Goal: Task Accomplishment & Management: Manage account settings

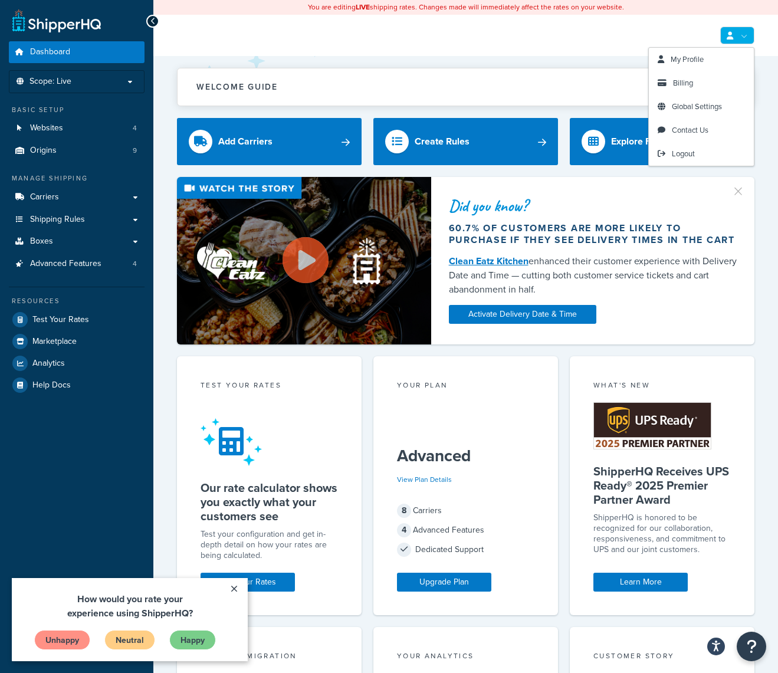
click at [735, 32] on link at bounding box center [738, 36] width 34 height 18
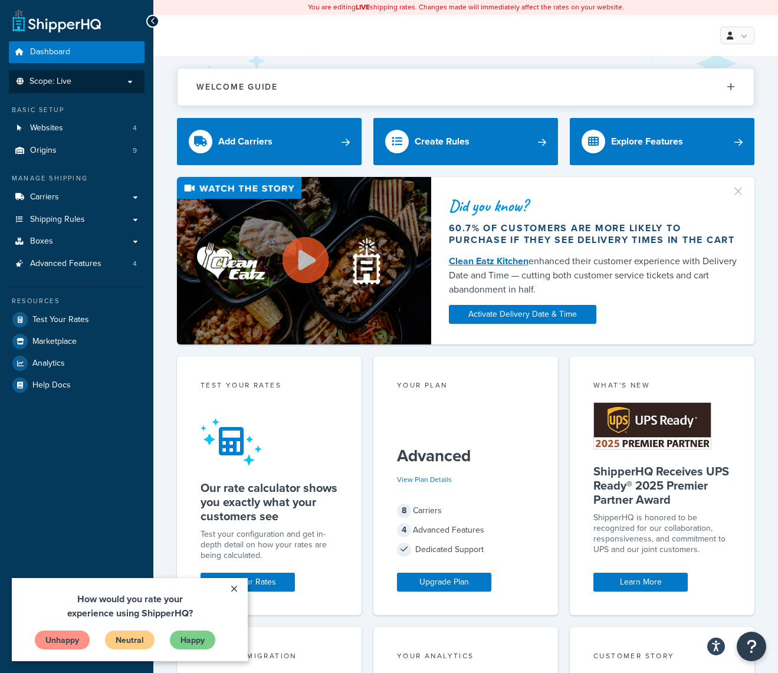
click at [130, 83] on p "Scope: Live" at bounding box center [76, 82] width 125 height 10
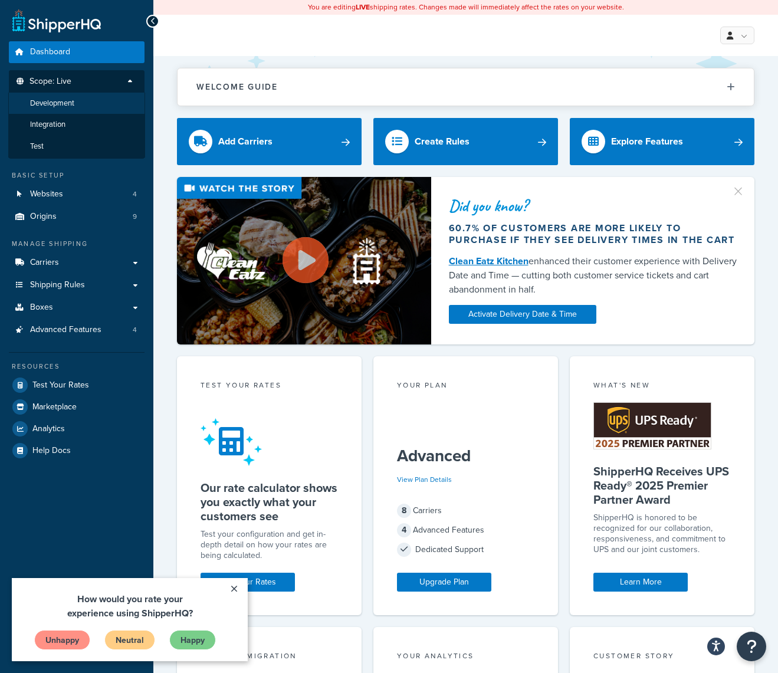
click at [52, 104] on span "Development" at bounding box center [52, 104] width 44 height 10
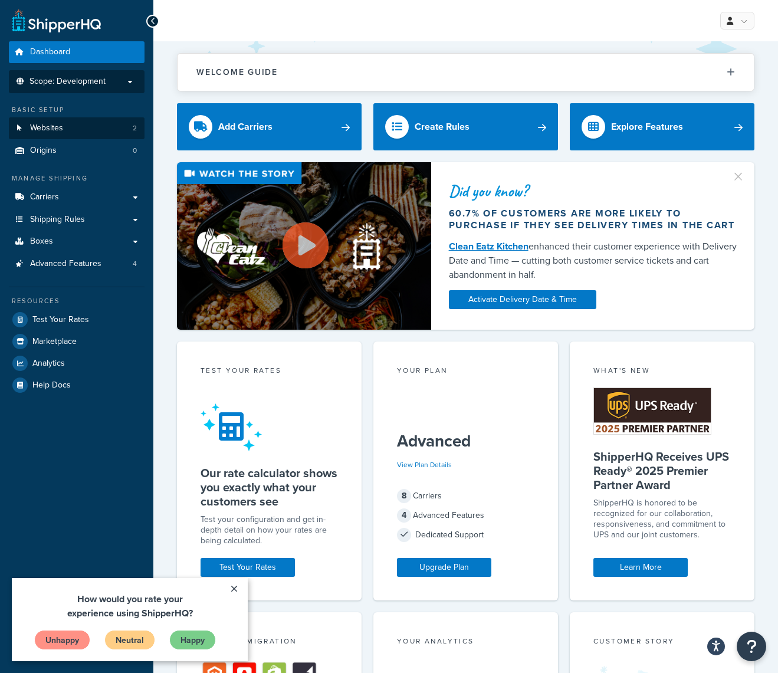
click at [48, 125] on span "Websites" at bounding box center [46, 128] width 33 height 10
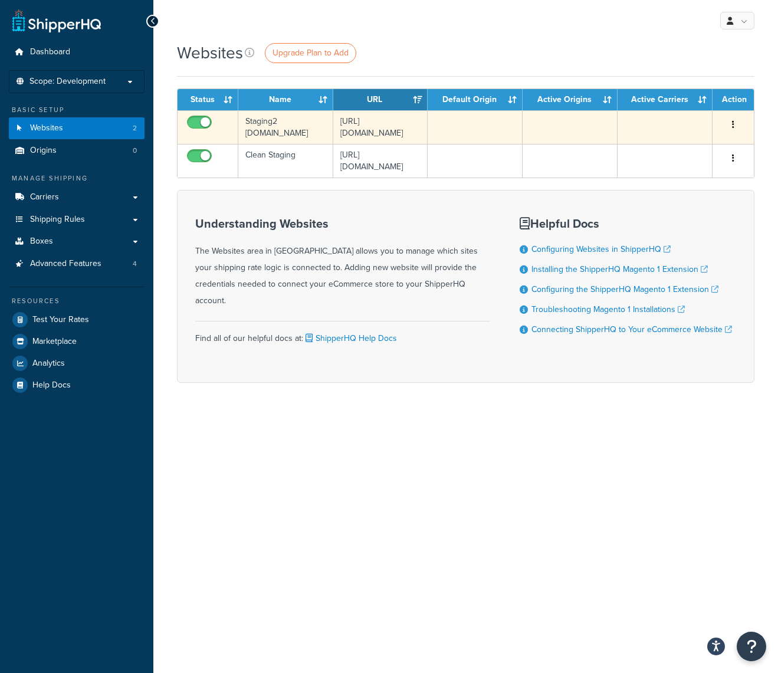
click at [737, 125] on button "button" at bounding box center [733, 125] width 17 height 19
click at [654, 150] on icon at bounding box center [650, 147] width 8 height 8
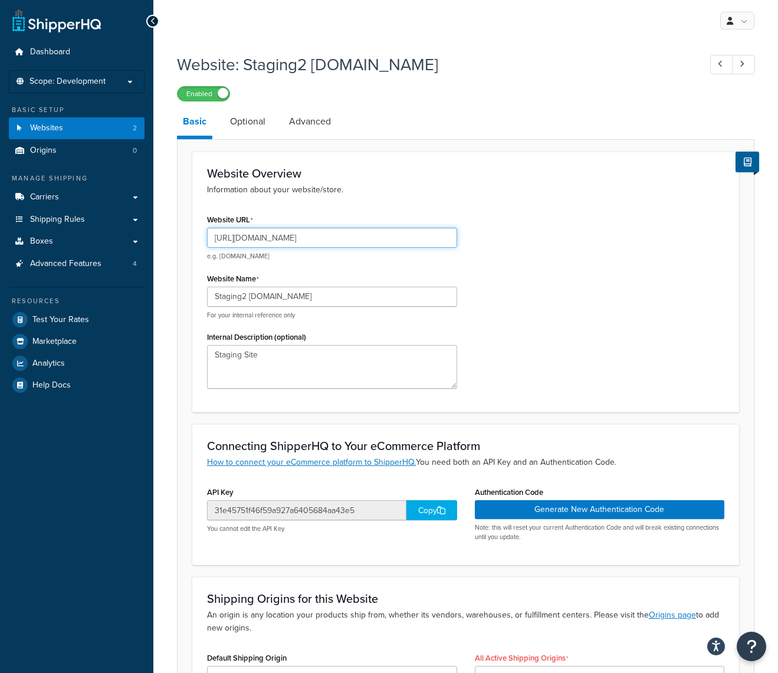
click at [396, 235] on input "[URL][DOMAIN_NAME]" at bounding box center [332, 238] width 250 height 20
paste input "[DOMAIN_NAME][URL]"
type input "[URL][DOMAIN_NAME]"
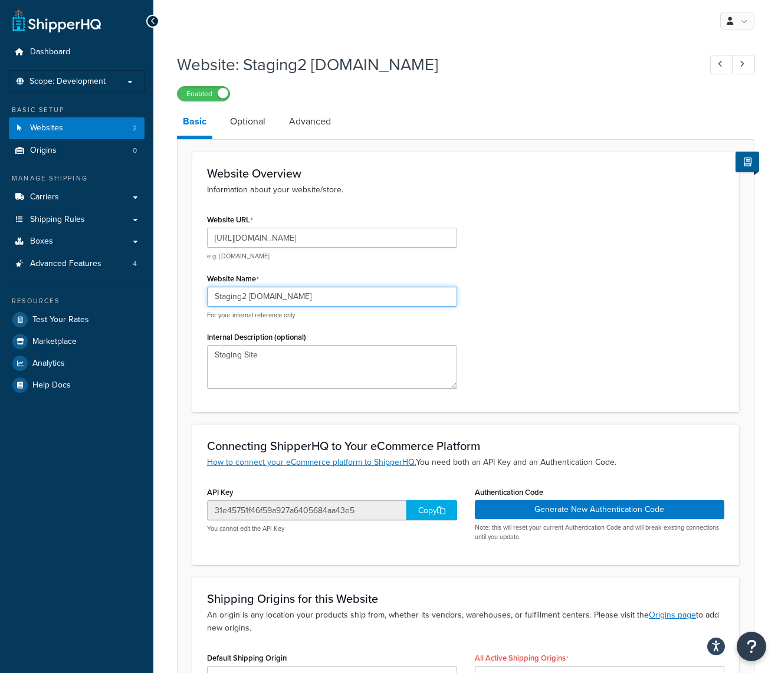
click at [334, 295] on input "Staging2 [DOMAIN_NAME]" at bounding box center [332, 297] width 250 height 20
type input "Magestore staging"
click at [430, 509] on div "Copy" at bounding box center [432, 510] width 51 height 20
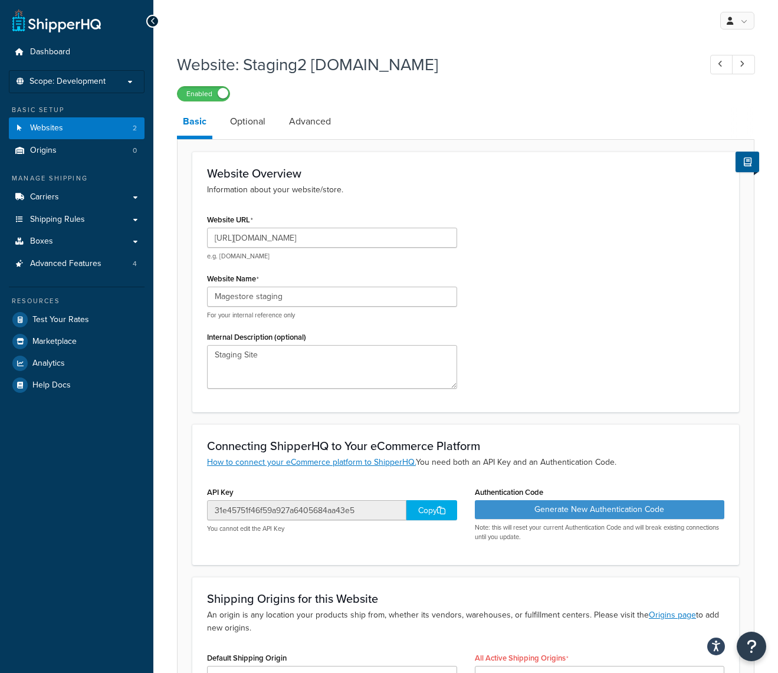
click at [593, 513] on button "Generate New Authentication Code" at bounding box center [600, 509] width 250 height 19
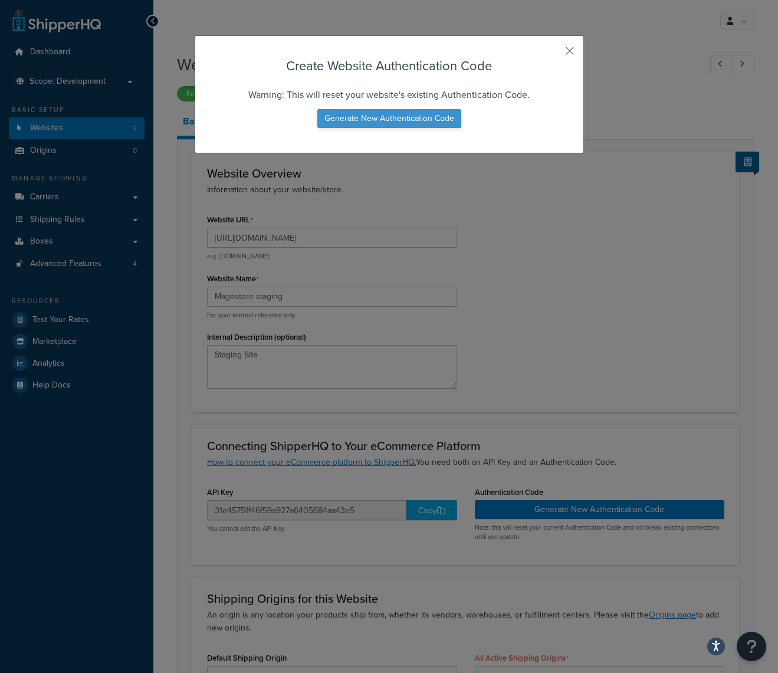
click at [372, 120] on button "Generate New Authentication Code" at bounding box center [390, 118] width 144 height 19
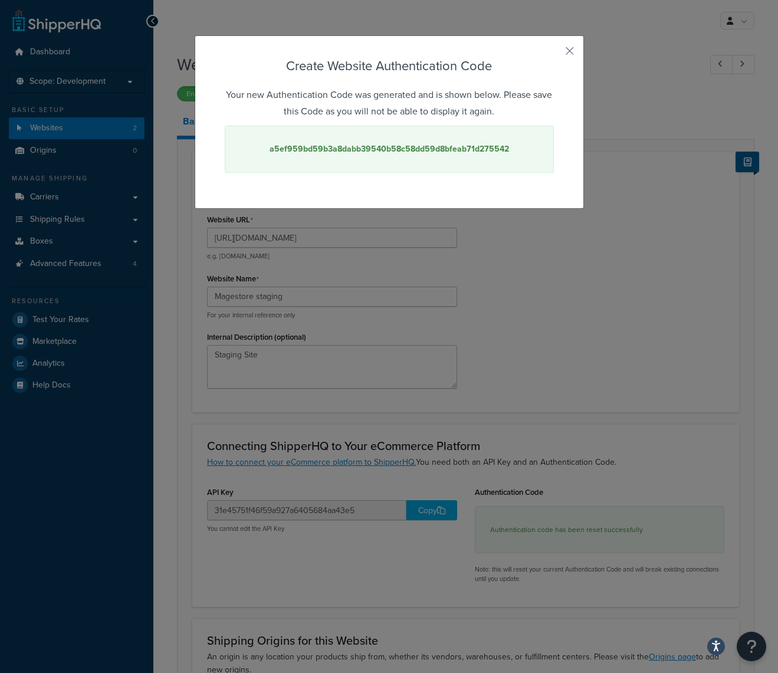
click at [381, 149] on strong "a5ef959bd59b3a8dabb39540b58c58dd59d8bfeab71d275542" at bounding box center [390, 149] width 240 height 12
copy strong "a5ef959bd59b3a8dabb39540b58c58dd59d8bfeab71d275542"
click at [554, 54] on button "button" at bounding box center [552, 55] width 3 height 3
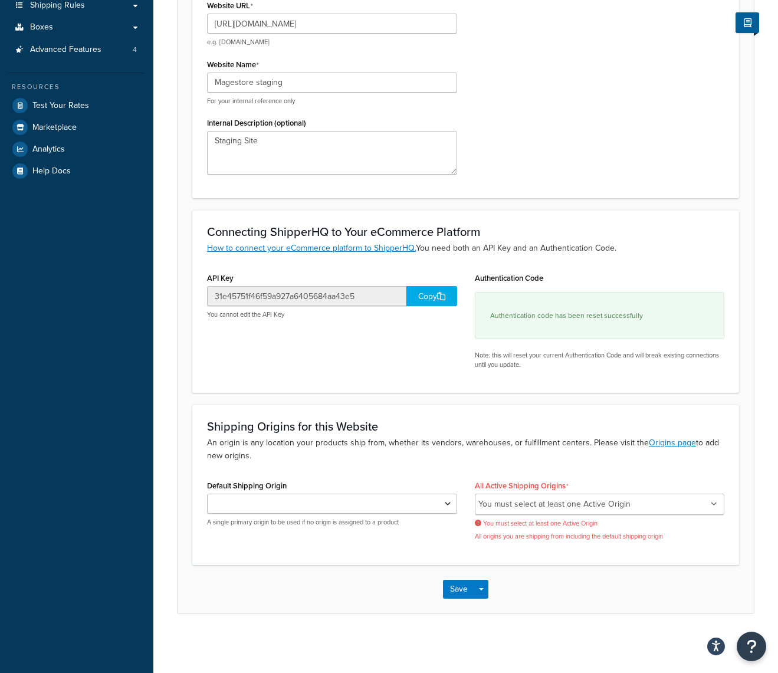
scroll to position [214, 0]
click at [551, 510] on li "You must select at least one Active Origin" at bounding box center [555, 504] width 152 height 17
click at [715, 506] on icon at bounding box center [714, 504] width 6 height 7
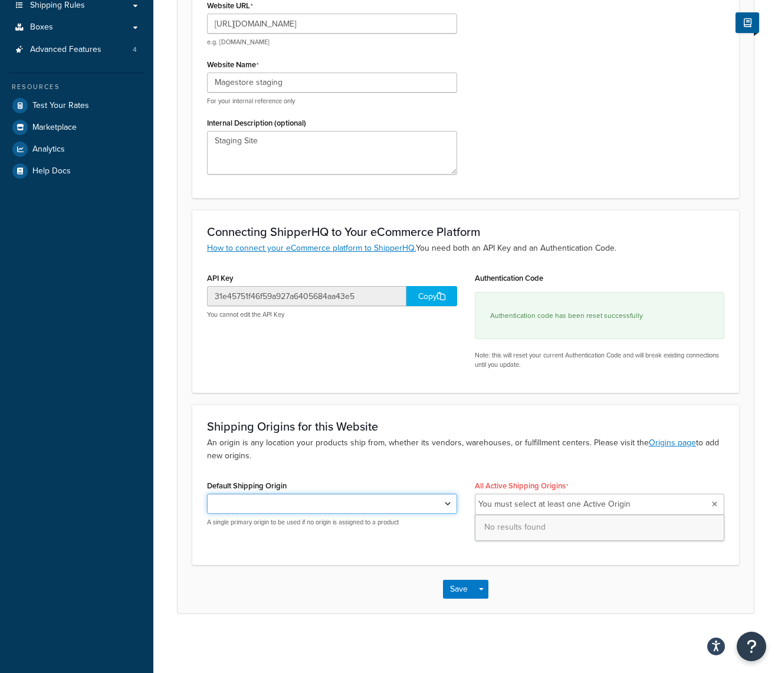
click at [452, 503] on select "Default Shipping Origin" at bounding box center [332, 504] width 250 height 20
click at [447, 503] on select "Default Shipping Origin" at bounding box center [332, 504] width 250 height 20
click at [450, 504] on select "Default Shipping Origin" at bounding box center [332, 504] width 250 height 20
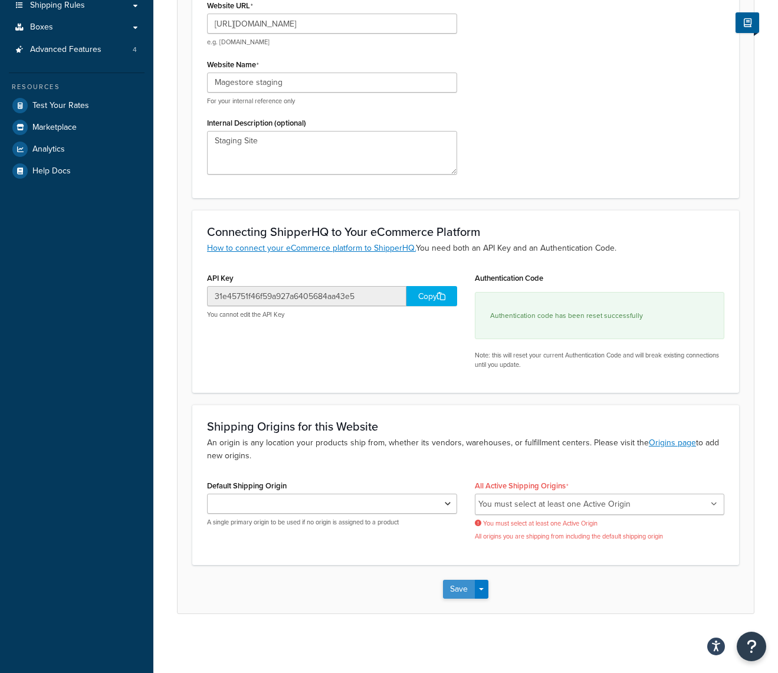
click at [459, 587] on button "Save" at bounding box center [459, 589] width 32 height 19
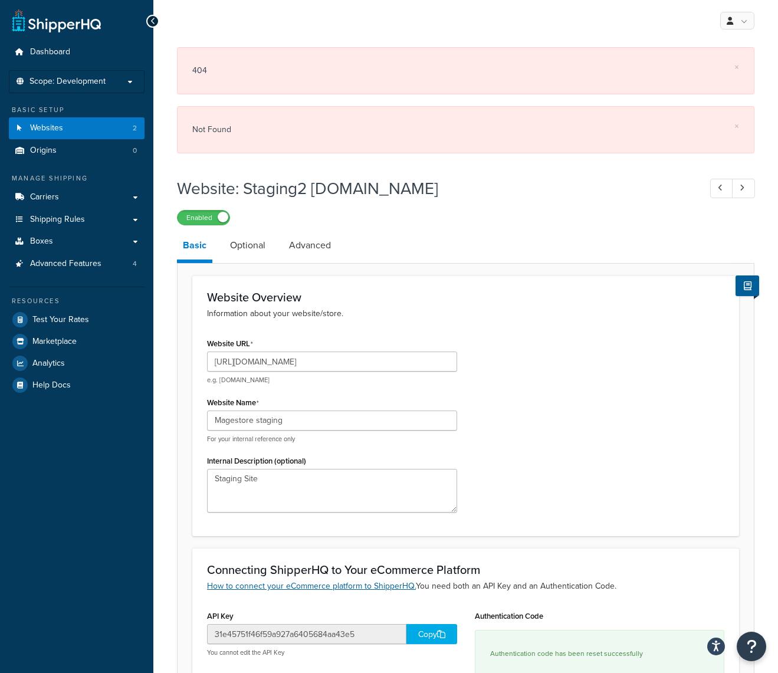
scroll to position [0, 0]
click at [53, 148] on span "Origins" at bounding box center [43, 151] width 27 height 10
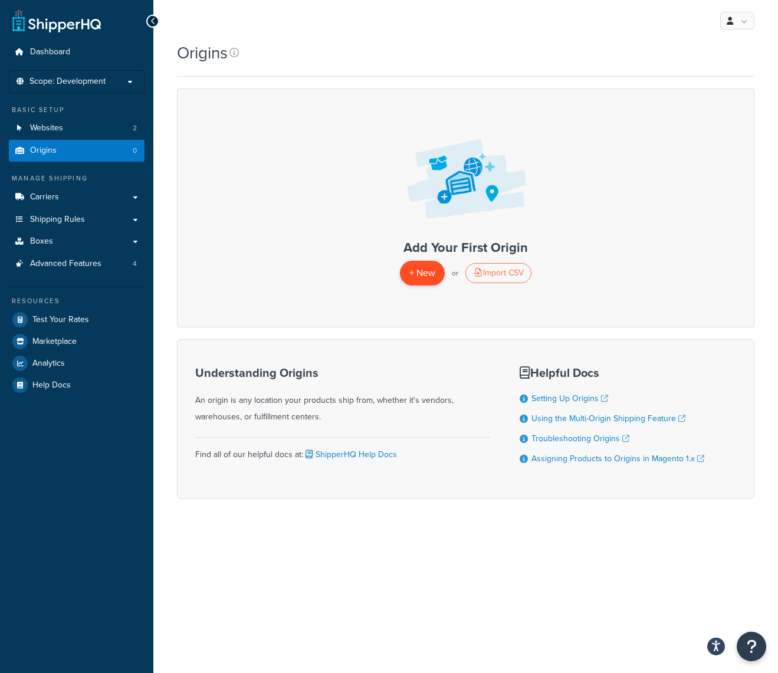
click at [423, 277] on span "+ New" at bounding box center [423, 273] width 26 height 14
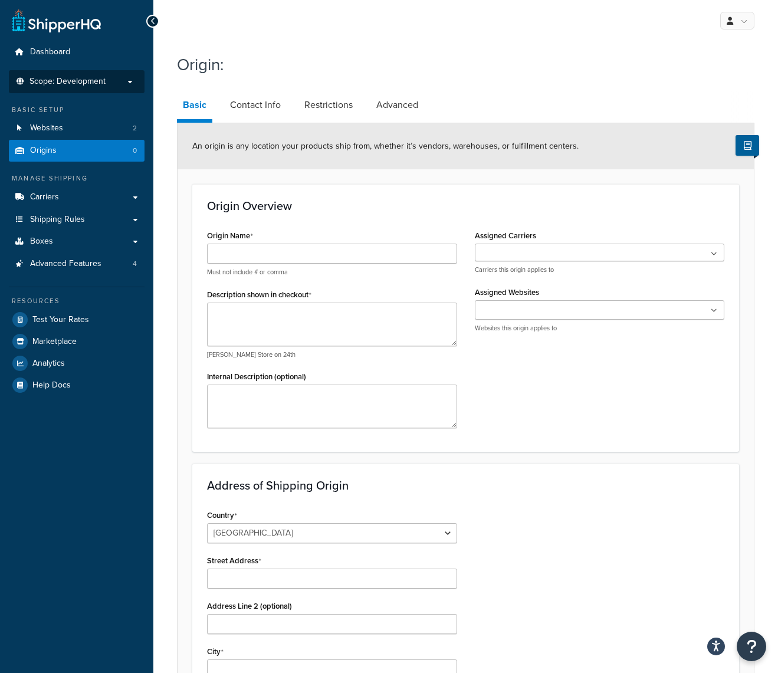
click at [133, 78] on p "Scope: Development" at bounding box center [76, 82] width 125 height 10
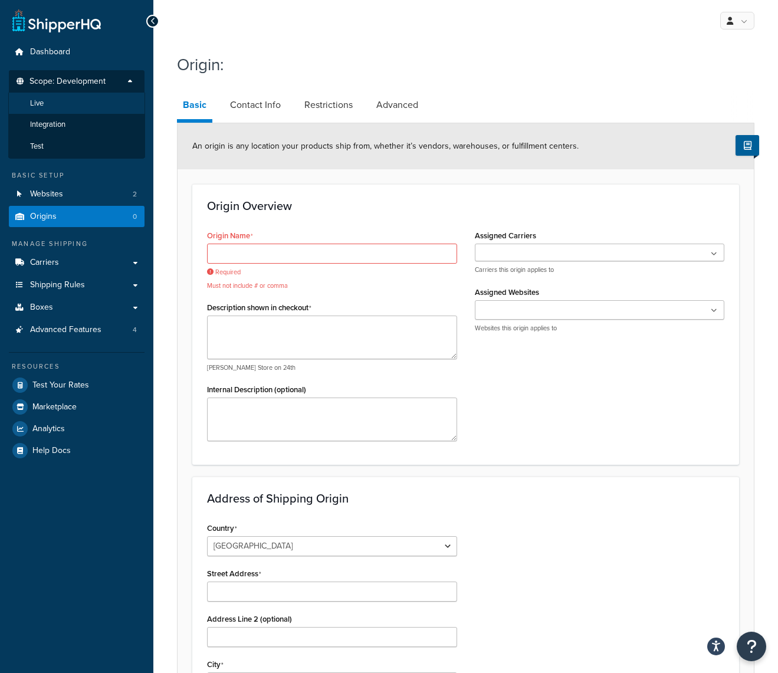
click at [64, 105] on li "Live" at bounding box center [76, 104] width 137 height 22
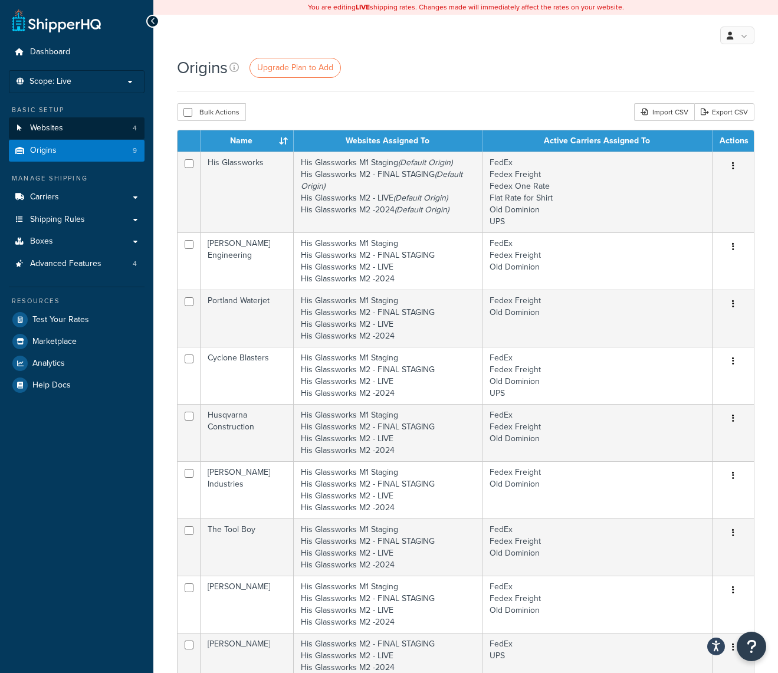
click at [54, 127] on span "Websites" at bounding box center [46, 128] width 33 height 10
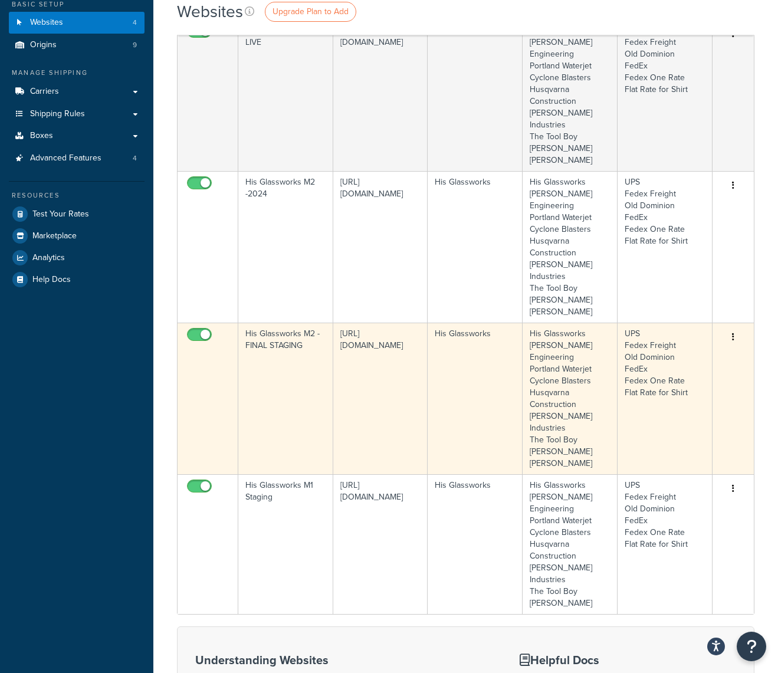
scroll to position [106, 0]
click at [734, 333] on icon "button" at bounding box center [733, 337] width 2 height 8
click at [665, 338] on link "Edit" at bounding box center [685, 337] width 93 height 24
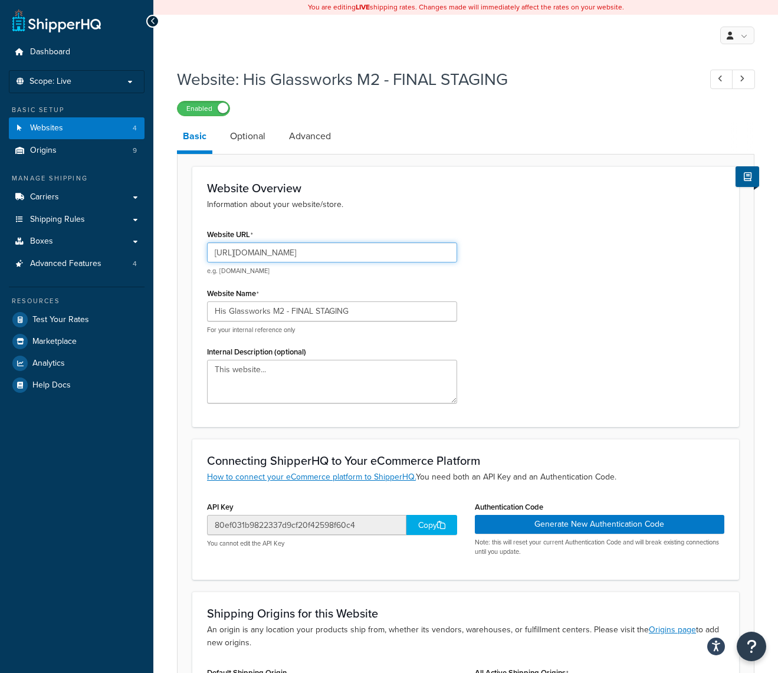
click at [364, 253] on input "[URL][DOMAIN_NAME]" at bounding box center [332, 253] width 250 height 20
click at [372, 253] on input "[URL][DOMAIN_NAME]" at bounding box center [332, 253] width 250 height 20
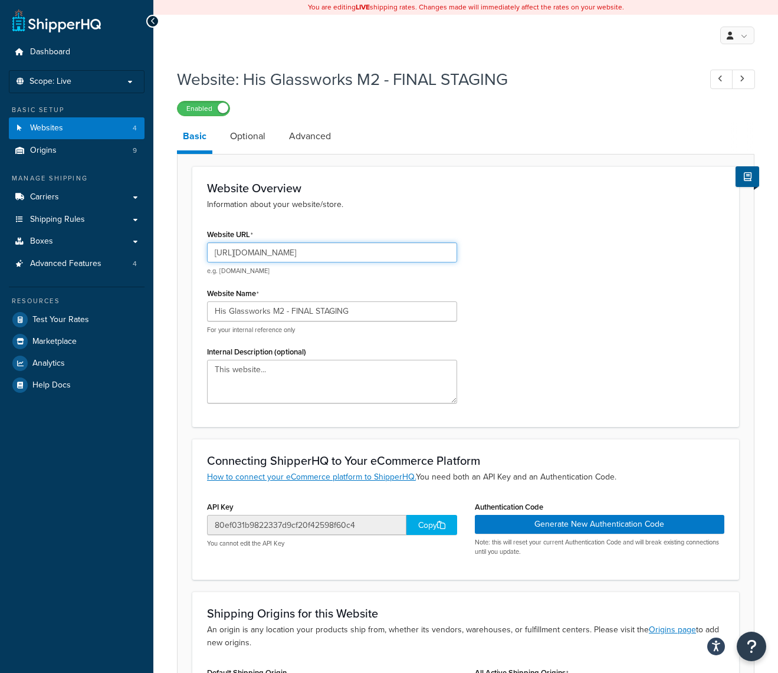
paste input "[DOMAIN_NAME][URL]"
type input "[URL][DOMAIN_NAME]"
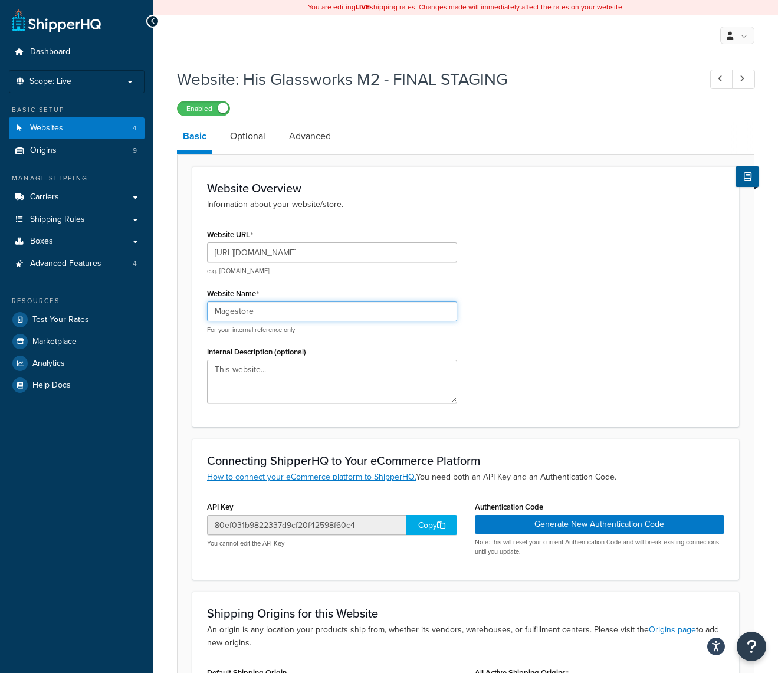
type input "Magestore"
click at [428, 522] on div "Copy" at bounding box center [432, 525] width 51 height 20
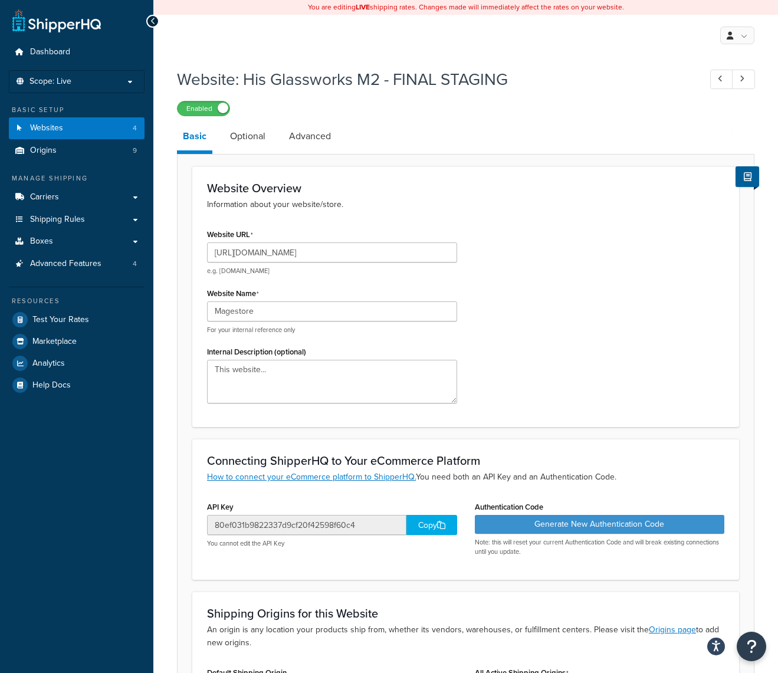
click at [591, 523] on button "Generate New Authentication Code" at bounding box center [600, 524] width 250 height 19
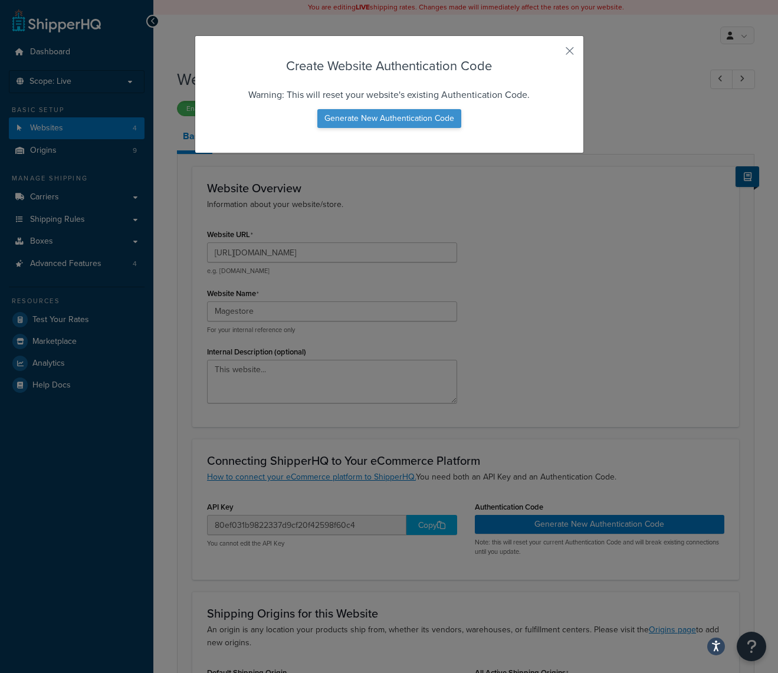
click at [375, 116] on button "Generate New Authentication Code" at bounding box center [390, 118] width 144 height 19
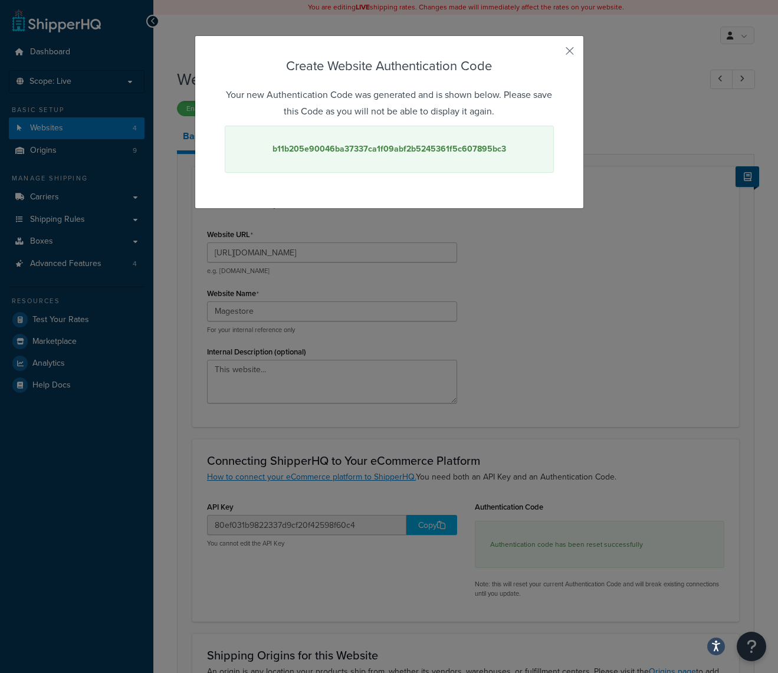
click at [375, 152] on strong "b11b205e90046ba37337ca1f09abf2b5245361f5c607895bc3" at bounding box center [390, 149] width 234 height 12
copy strong "b11b205e90046ba37337ca1f09abf2b5245361f5c607895bc3"
click at [554, 54] on button "button" at bounding box center [552, 55] width 3 height 3
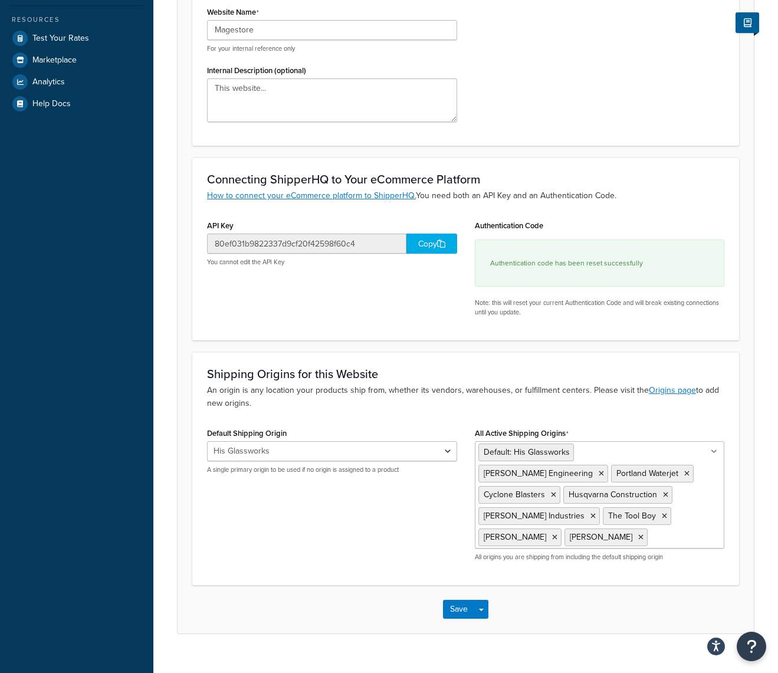
scroll to position [281, 0]
click at [470, 601] on button "Save" at bounding box center [459, 610] width 32 height 19
